Goal: Task Accomplishment & Management: Manage account settings

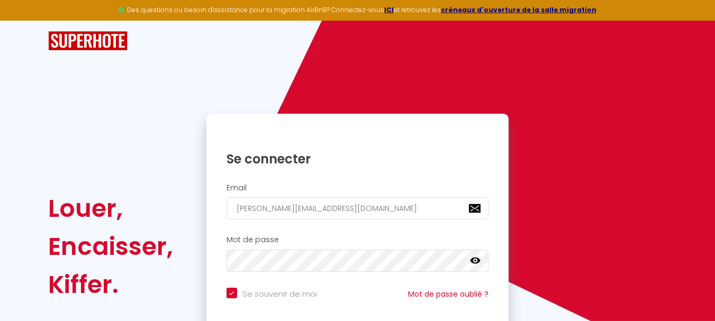
checkbox input "true"
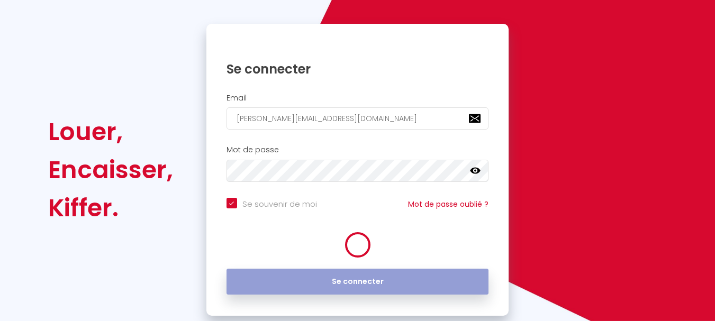
scroll to position [90, 0]
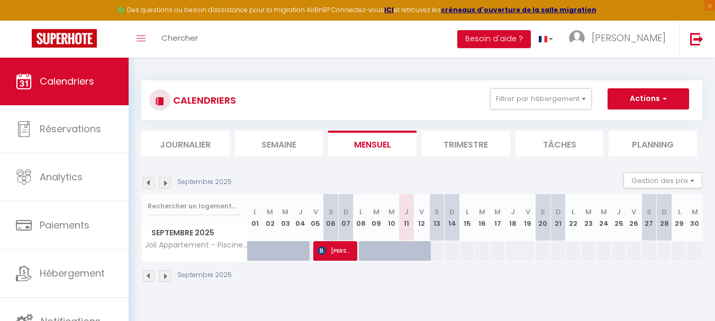
click at [164, 184] on img at bounding box center [165, 183] width 12 height 12
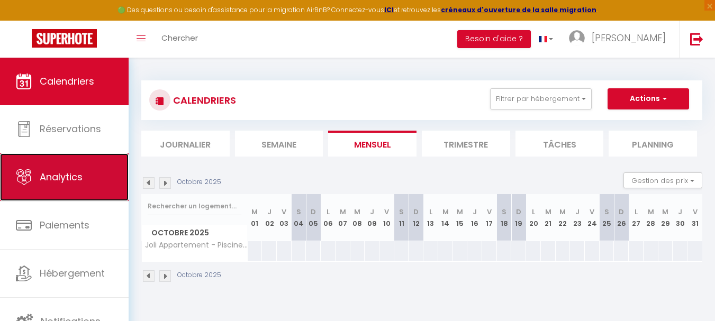
click at [59, 177] on span "Analytics" at bounding box center [61, 176] width 43 height 13
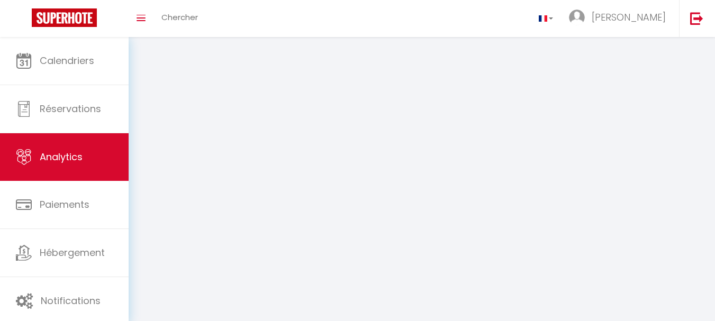
select select "2025"
select select "9"
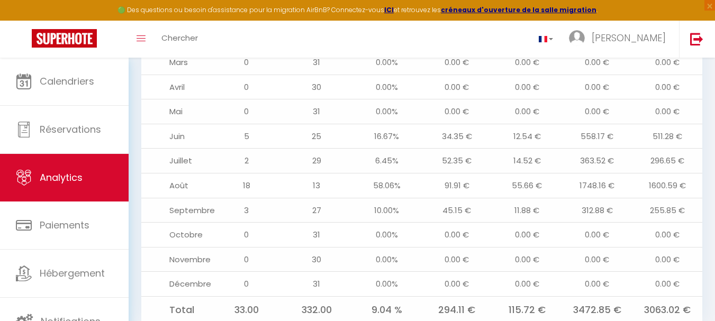
scroll to position [1206, 0]
